Goal: Information Seeking & Learning: Learn about a topic

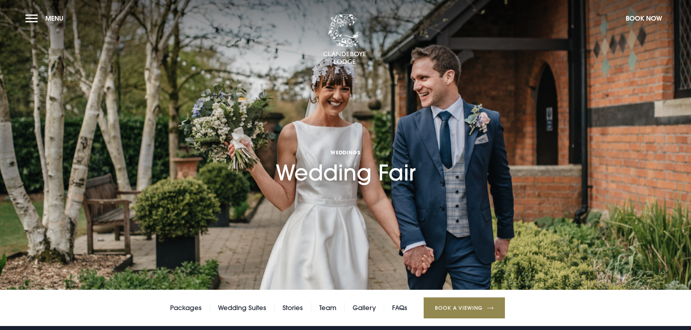
click at [345, 178] on h1 "Weddings Wedding Fair" at bounding box center [346, 147] width 140 height 78
click at [348, 153] on span "Weddings" at bounding box center [346, 152] width 140 height 7
click at [648, 17] on button "Book Now" at bounding box center [644, 19] width 44 height 16
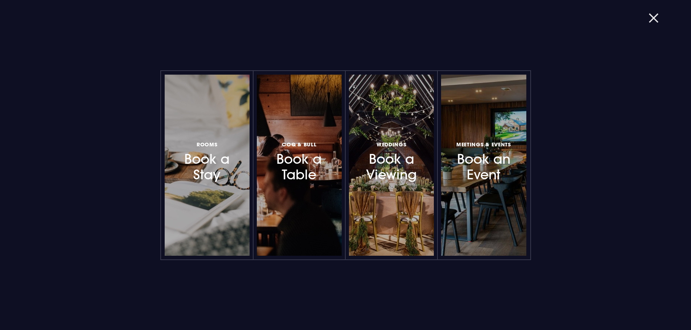
click at [653, 17] on button "button" at bounding box center [658, 18] width 19 height 7
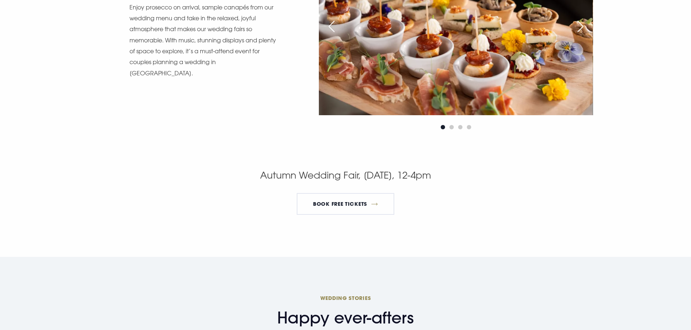
scroll to position [1306, 0]
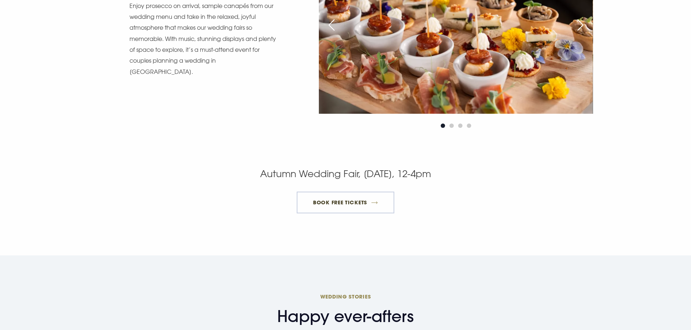
click at [345, 202] on link "BOOK FREE TICKETS" at bounding box center [346, 203] width 98 height 22
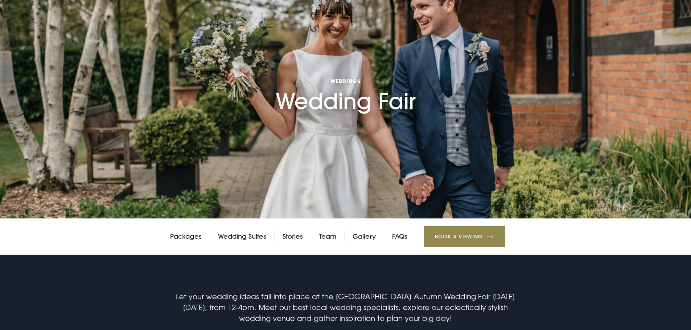
scroll to position [181, 0]
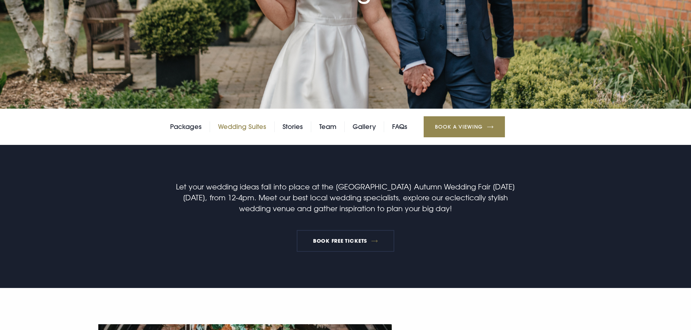
click at [239, 127] on link "Wedding Suites" at bounding box center [242, 127] width 48 height 11
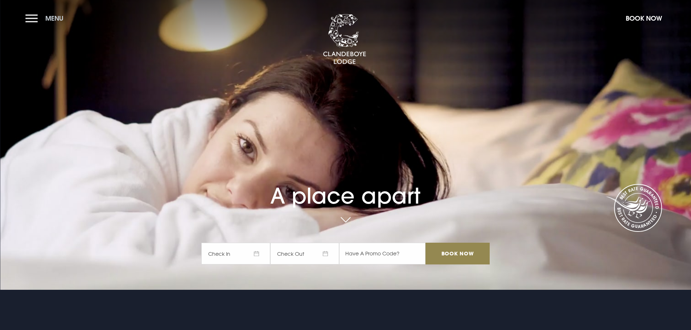
click at [36, 18] on button "Menu" at bounding box center [46, 19] width 42 height 16
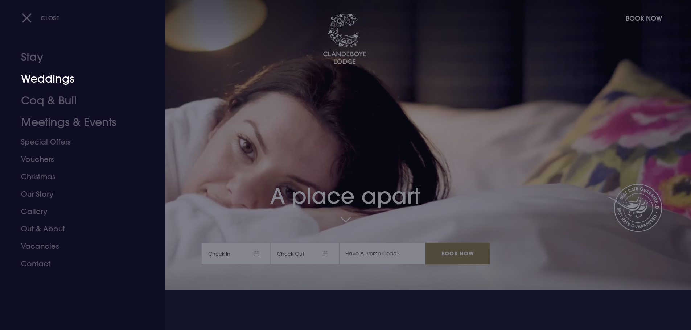
click at [48, 77] on link "Weddings" at bounding box center [78, 79] width 115 height 22
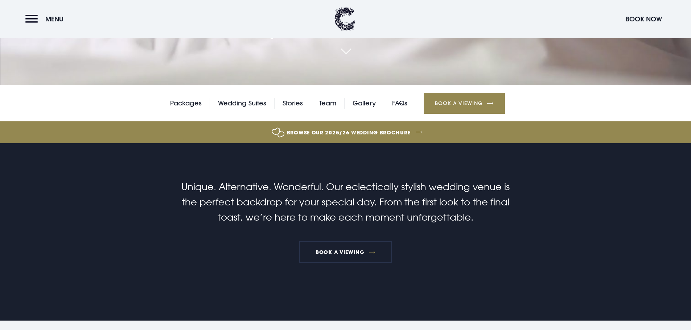
scroll to position [218, 0]
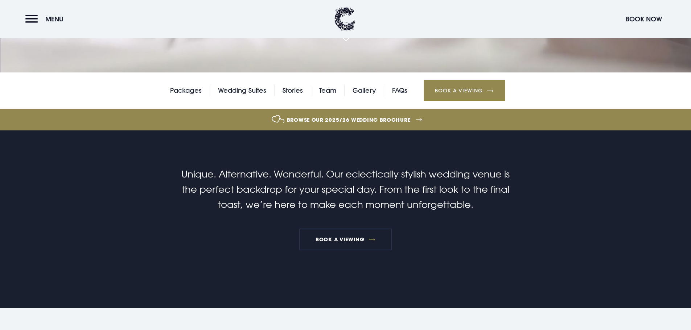
click at [394, 119] on link "Browse our 2025/26 wedding brochure" at bounding box center [349, 119] width 1506 height 27
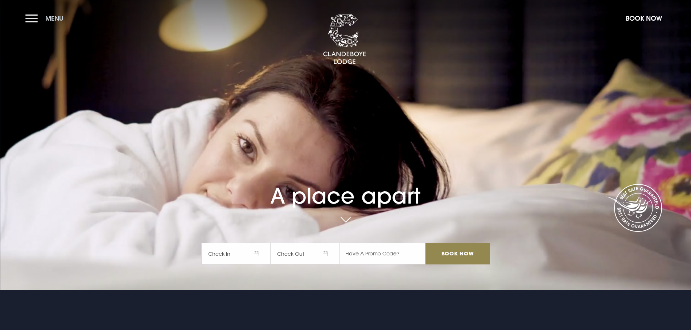
click at [28, 18] on button "Menu" at bounding box center [46, 19] width 42 height 16
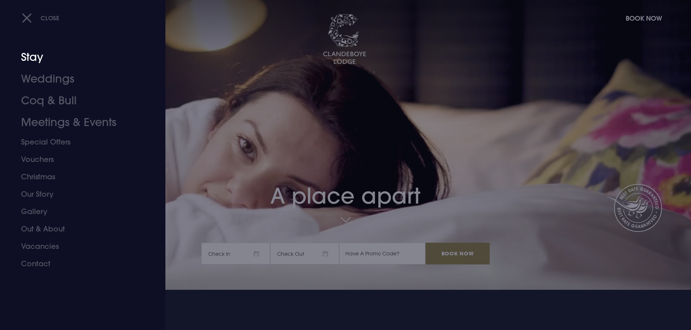
click at [29, 55] on link "Stay" at bounding box center [78, 57] width 115 height 22
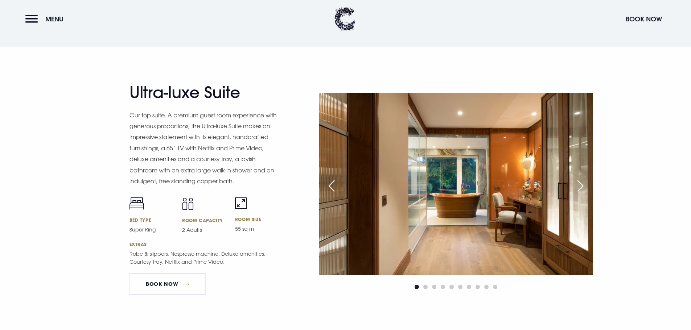
scroll to position [860, 0]
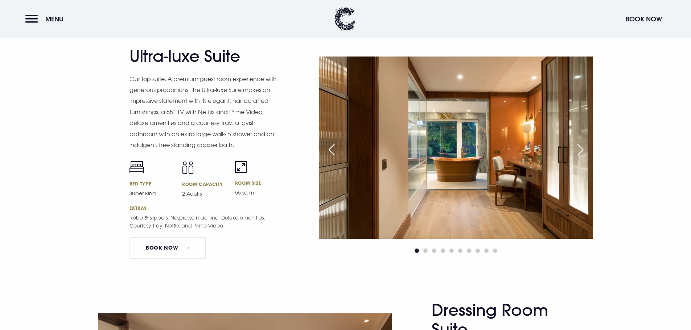
click at [574, 152] on div "Next slide" at bounding box center [580, 150] width 18 height 16
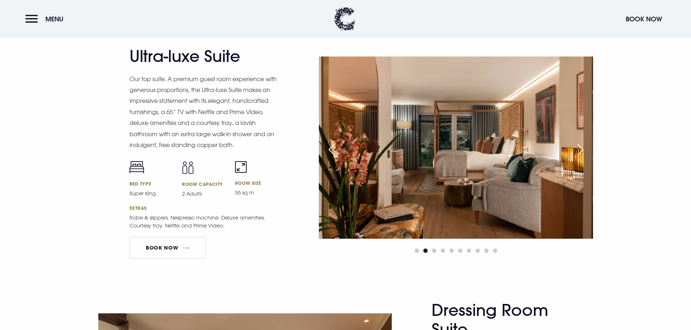
click at [579, 147] on div "Next slide" at bounding box center [580, 150] width 18 height 16
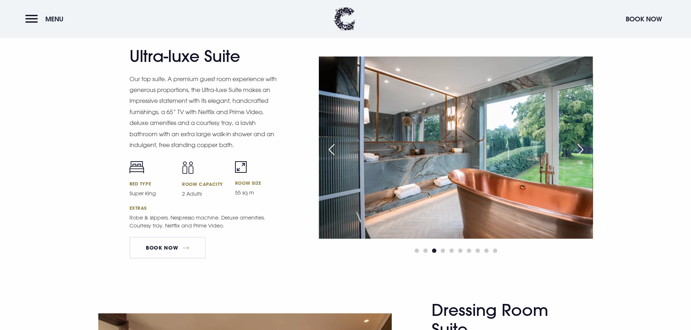
click at [579, 148] on div "Next slide" at bounding box center [580, 150] width 18 height 16
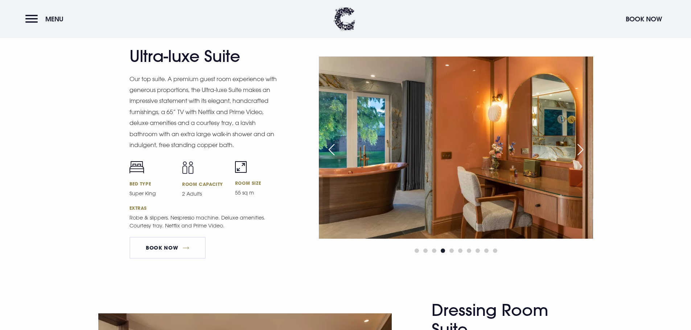
click at [579, 148] on div "Next slide" at bounding box center [580, 150] width 18 height 16
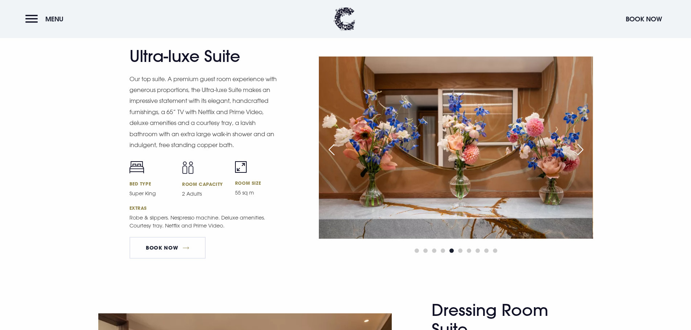
click at [579, 148] on div "Next slide" at bounding box center [580, 150] width 18 height 16
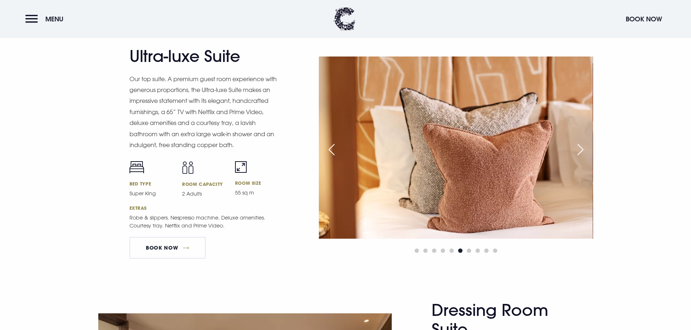
click at [579, 148] on div "Next slide" at bounding box center [580, 150] width 18 height 16
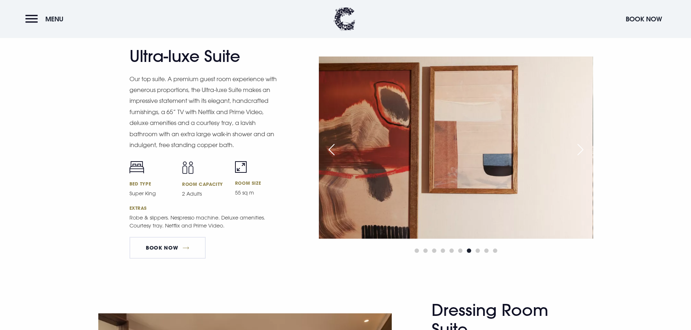
click at [579, 148] on div "Next slide" at bounding box center [580, 150] width 18 height 16
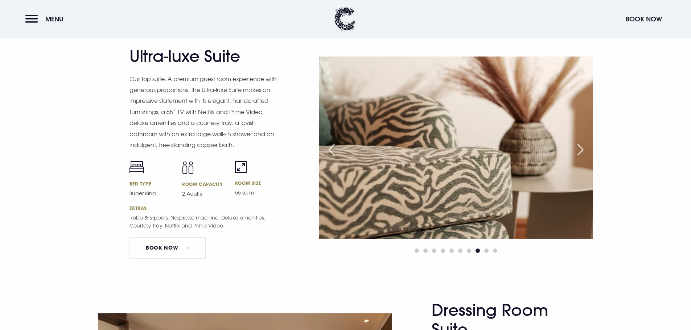
click at [579, 148] on div "Next slide" at bounding box center [580, 150] width 18 height 16
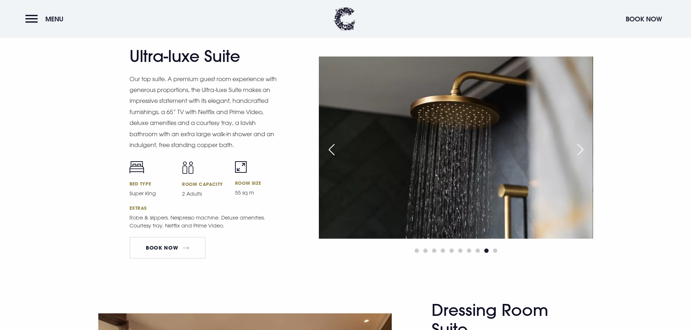
click at [579, 148] on div "Next slide" at bounding box center [580, 150] width 18 height 16
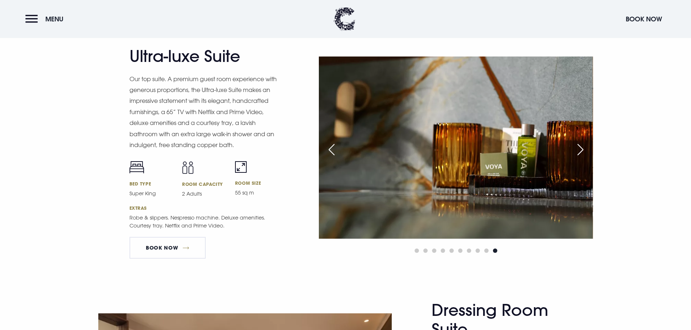
click at [579, 148] on div "Next slide" at bounding box center [580, 150] width 18 height 16
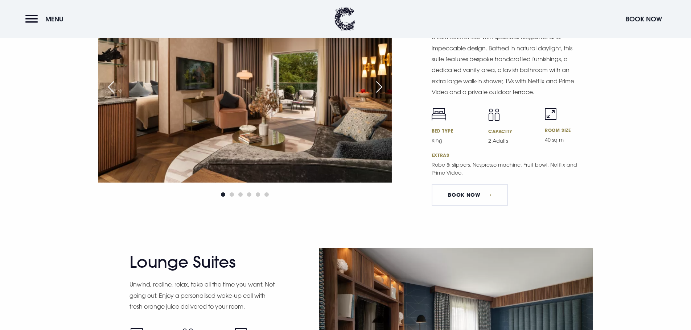
scroll to position [1150, 0]
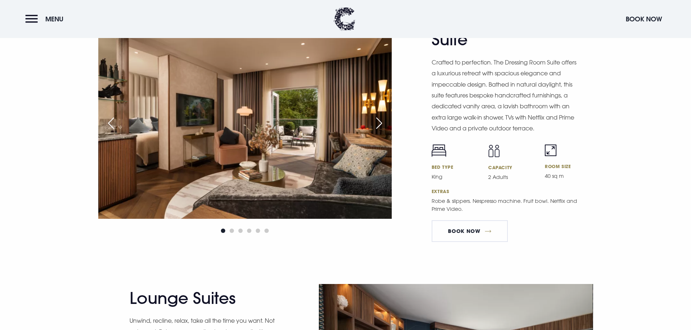
click at [381, 121] on div "Next slide" at bounding box center [379, 123] width 18 height 16
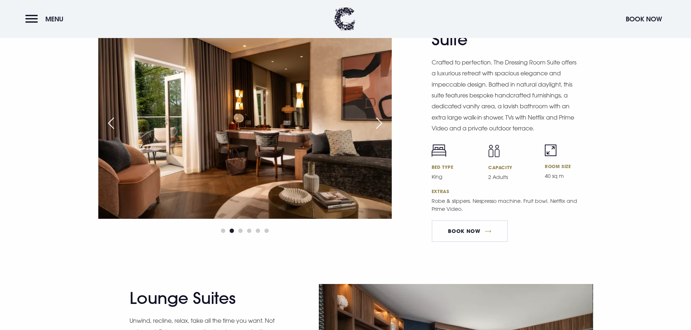
click at [381, 121] on div "Next slide" at bounding box center [379, 123] width 18 height 16
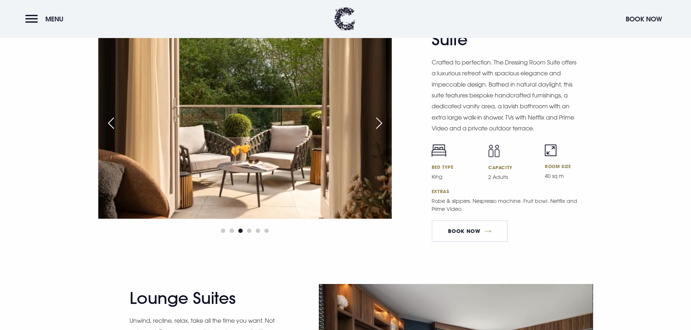
click at [381, 121] on div "Next slide" at bounding box center [379, 123] width 18 height 16
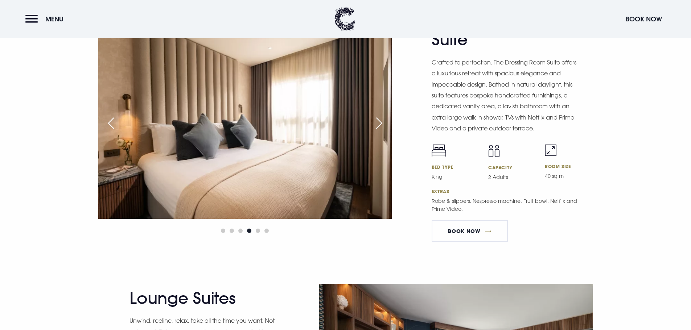
click at [381, 121] on div "Next slide" at bounding box center [379, 123] width 18 height 16
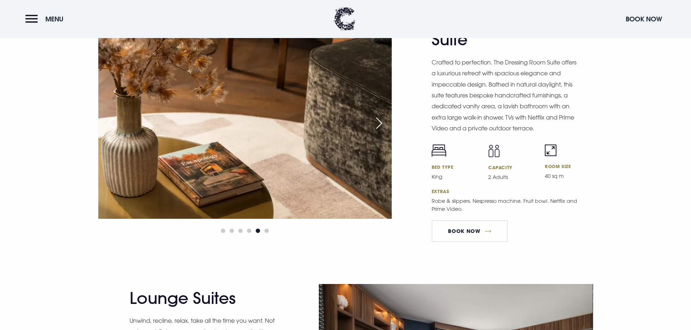
click at [112, 126] on div "Previous slide" at bounding box center [111, 123] width 18 height 16
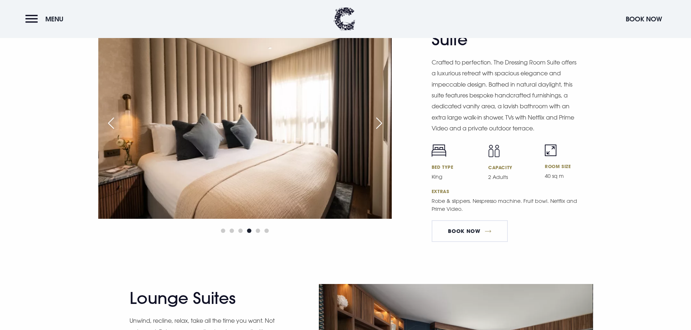
click at [379, 120] on div "Next slide" at bounding box center [379, 123] width 18 height 16
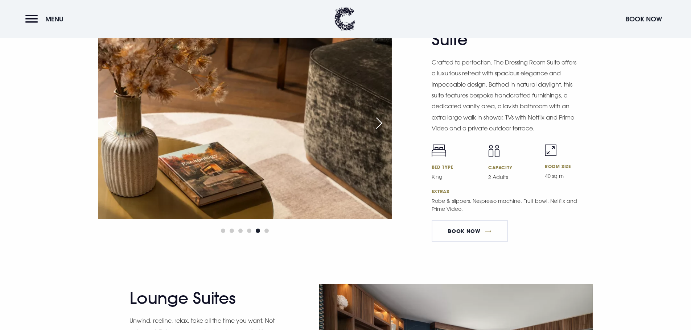
click at [379, 120] on div "Next slide" at bounding box center [379, 123] width 18 height 16
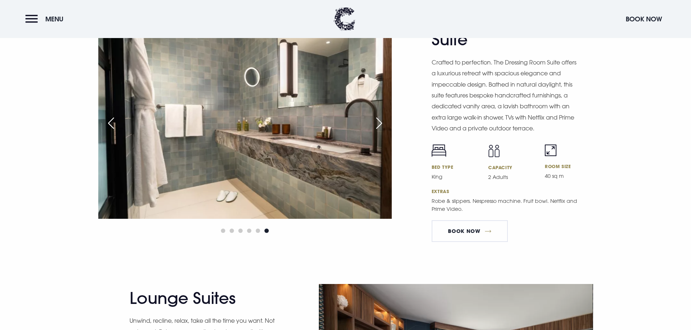
click at [379, 120] on div "Next slide" at bounding box center [379, 123] width 18 height 16
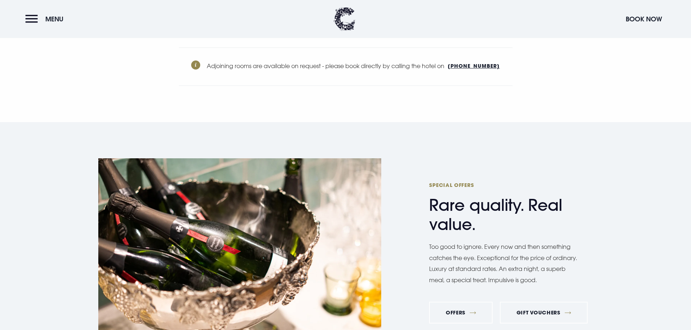
scroll to position [2565, 0]
